Goal: Find specific page/section: Find specific page/section

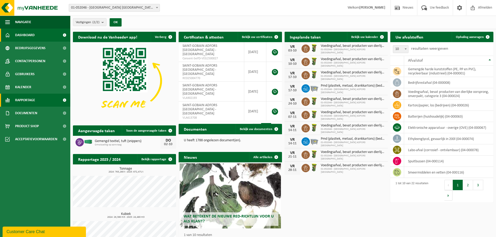
click at [30, 99] on span "Rapportage" at bounding box center [25, 100] width 20 height 13
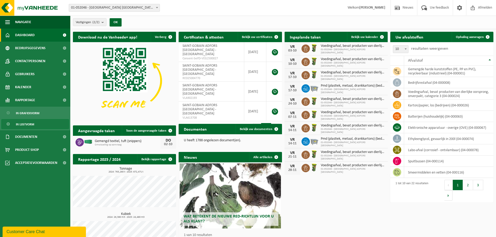
click at [35, 123] on link "In lijstvorm" at bounding box center [35, 124] width 68 height 10
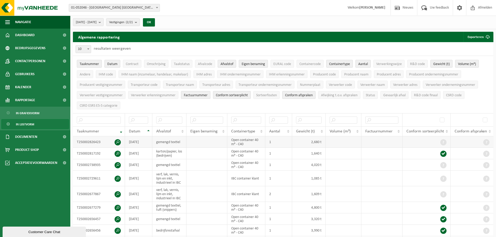
click at [93, 136] on td "T250002826423" at bounding box center [99, 141] width 52 height 11
drag, startPoint x: 101, startPoint y: 141, endPoint x: 75, endPoint y: 141, distance: 26.0
click at [75, 141] on td "T250002826423" at bounding box center [99, 141] width 52 height 11
copy td "T250002826423"
click at [173, 118] on input "text" at bounding box center [169, 120] width 26 height 7
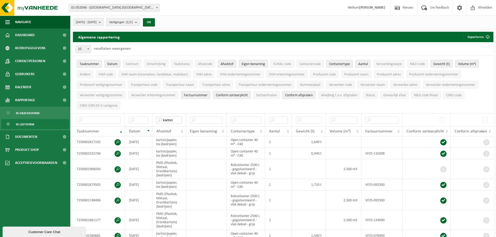
type input "karton"
click at [137, 130] on span "Datum" at bounding box center [134, 131] width 11 height 4
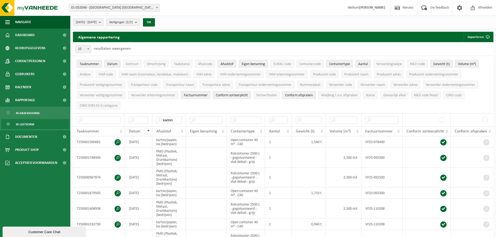
click at [140, 130] on div "Datum" at bounding box center [137, 131] width 17 height 4
click at [7, 8] on img at bounding box center [31, 8] width 62 height 16
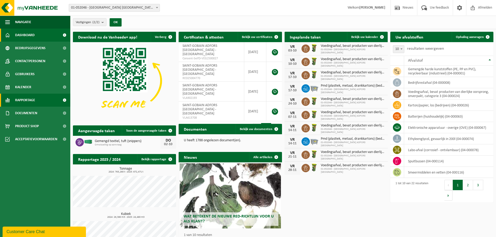
click at [26, 102] on span "Rapportage" at bounding box center [25, 100] width 20 height 13
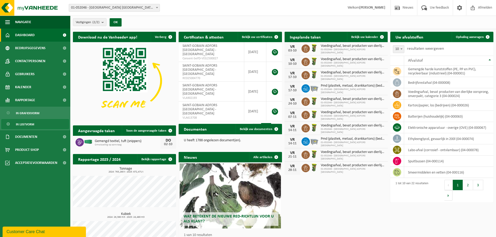
click at [28, 121] on span "In lijstvorm" at bounding box center [25, 124] width 18 height 10
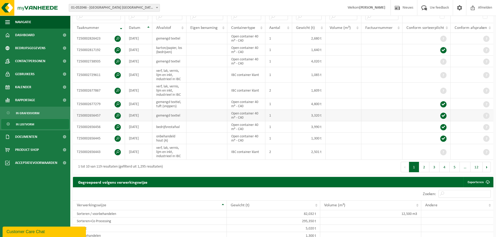
scroll to position [104, 0]
